Goal: Task Accomplishment & Management: Manage account settings

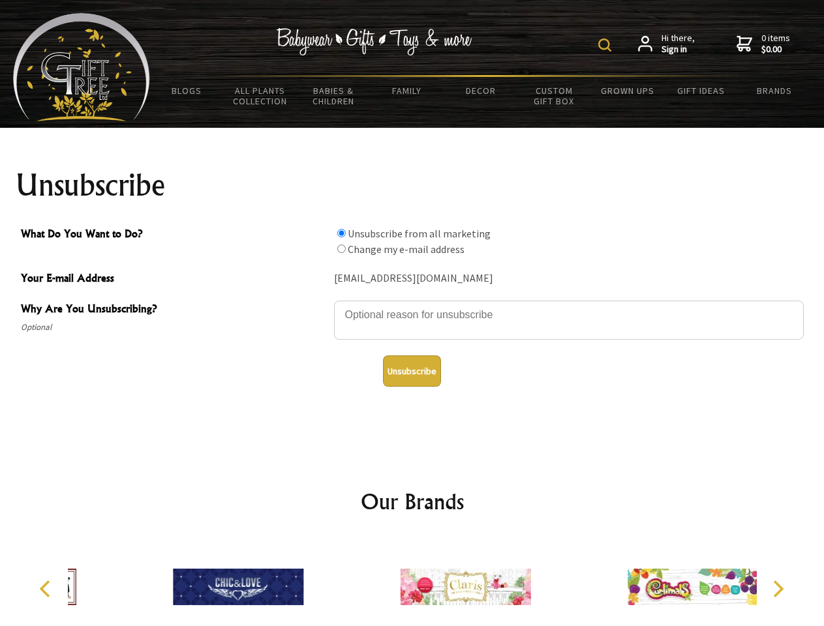
click at [607, 45] on img at bounding box center [604, 44] width 13 height 13
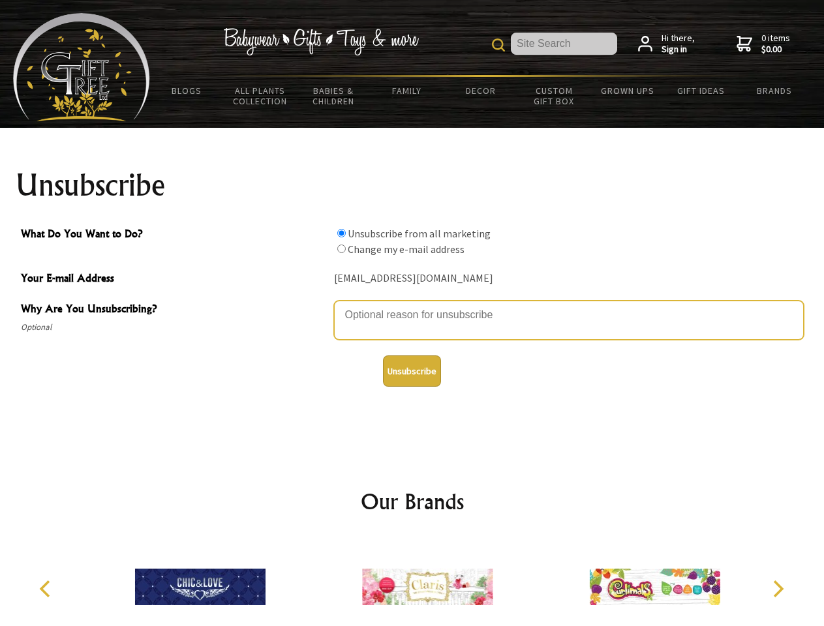
click at [412, 305] on textarea "Why Are You Unsubscribing?" at bounding box center [569, 320] width 470 height 39
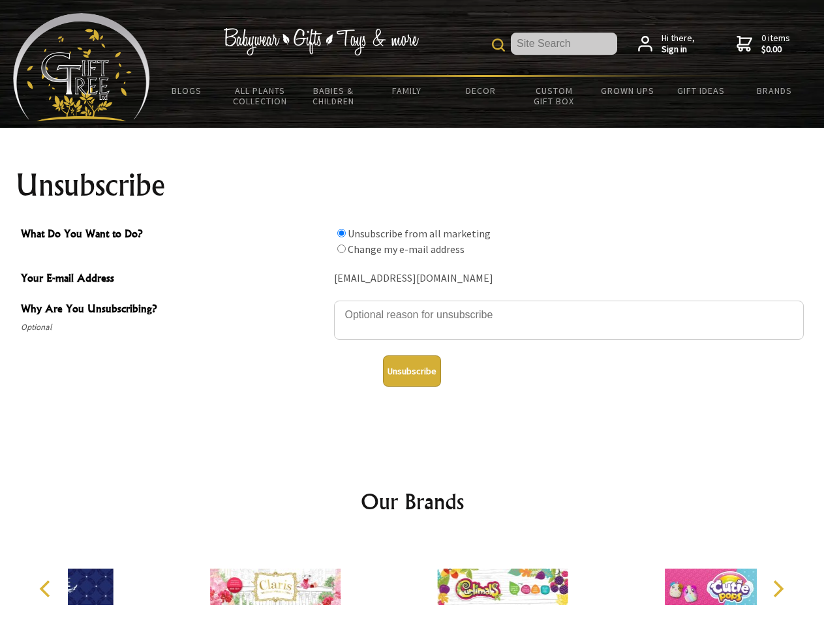
click at [341, 233] on input "What Do You Want to Do?" at bounding box center [341, 233] width 8 height 8
click at [341, 248] on input "What Do You Want to Do?" at bounding box center [341, 249] width 8 height 8
radio input "true"
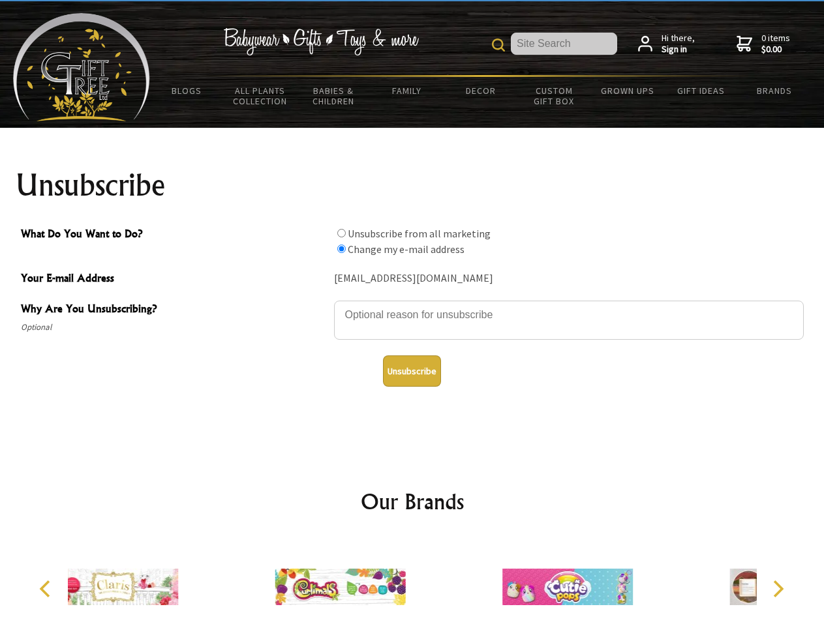
click at [412, 371] on button "Unsubscribe" at bounding box center [412, 370] width 58 height 31
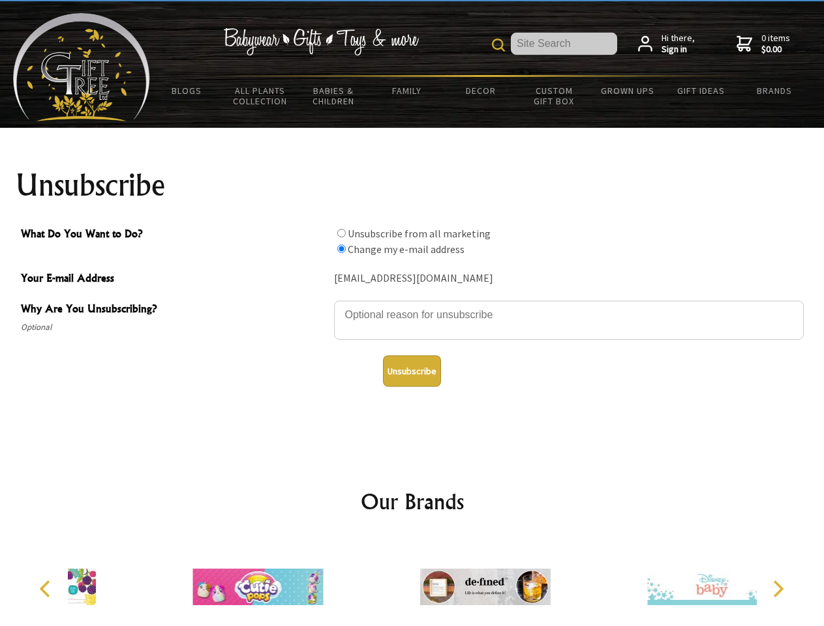
click at [412, 582] on div at bounding box center [485, 589] width 227 height 102
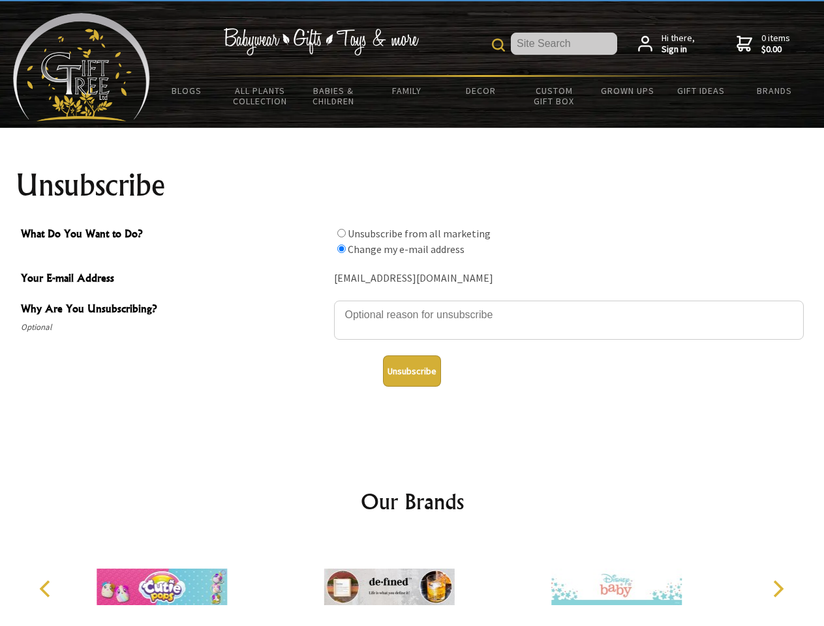
click at [47, 589] on icon "Previous" at bounding box center [46, 588] width 17 height 17
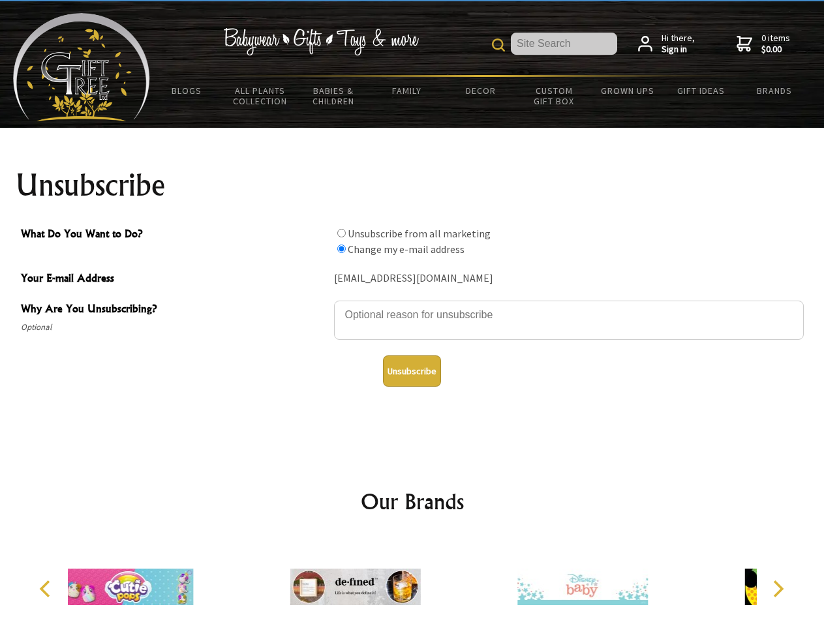
click at [777, 589] on icon "Next" at bounding box center [776, 588] width 17 height 17
